Goal: Task Accomplishment & Management: Manage account settings

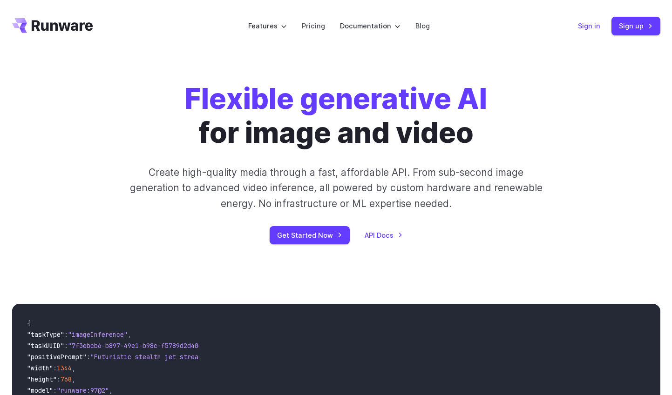
click at [590, 24] on link "Sign in" at bounding box center [589, 25] width 22 height 11
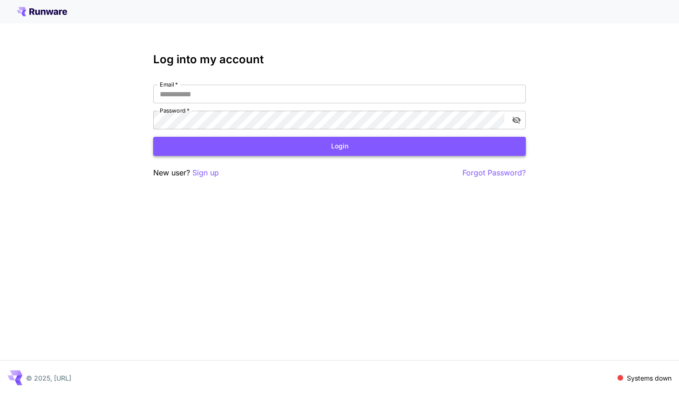
type input "**********"
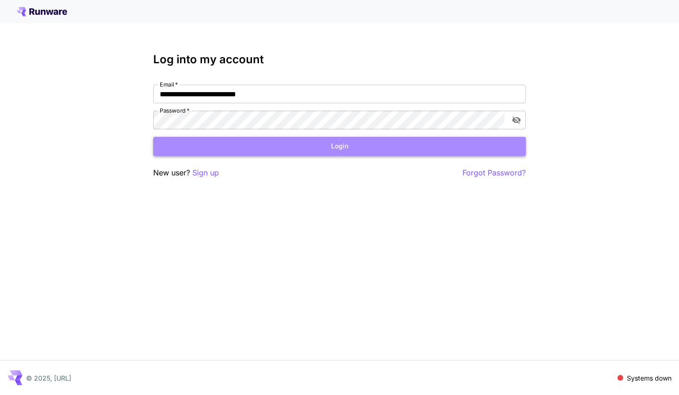
click at [371, 152] on button "Login" at bounding box center [339, 146] width 373 height 19
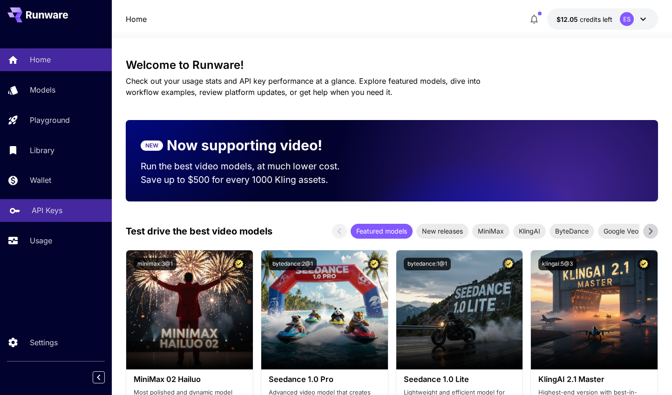
click at [78, 203] on link "API Keys" at bounding box center [56, 210] width 112 height 23
